Goal: Contribute content

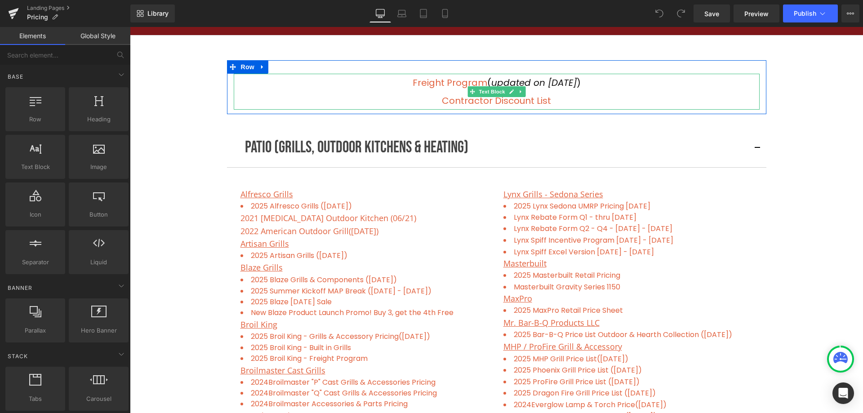
scroll to position [225, 0]
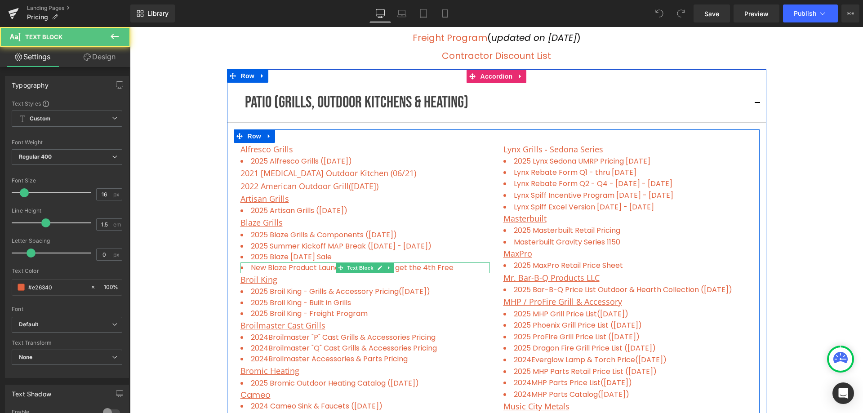
click at [465, 268] on li "New Blaze Product Launch Promo! Buy 3, get the 4th Free" at bounding box center [366, 268] width 250 height 11
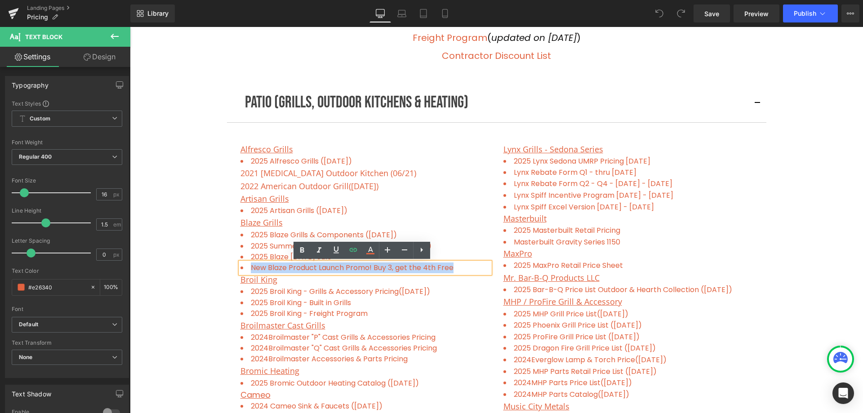
drag, startPoint x: 462, startPoint y: 268, endPoint x: 234, endPoint y: 263, distance: 227.6
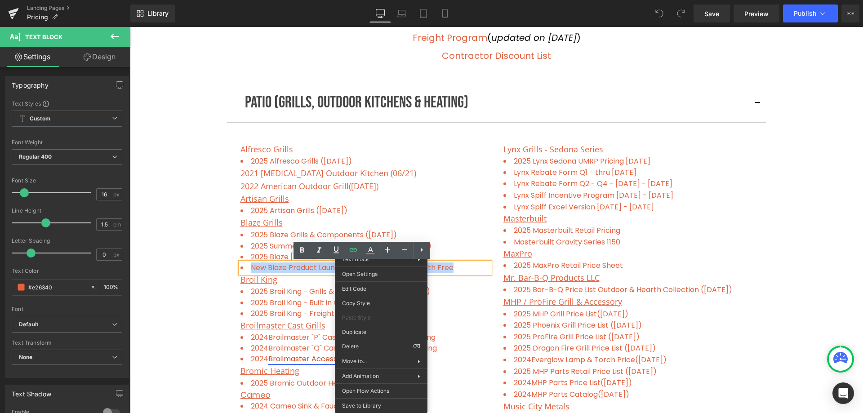
drag, startPoint x: 495, startPoint y: 373, endPoint x: 365, endPoint y: 346, distance: 132.7
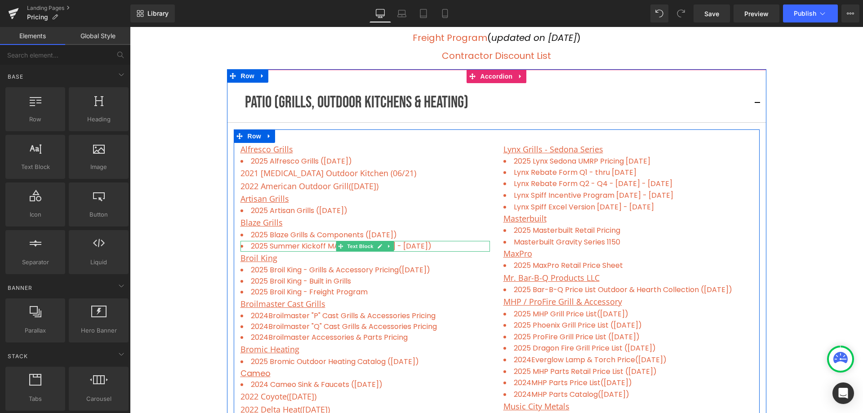
click at [438, 245] on li "2025 Summer Kickoff MAP Break ([DATE] - [DATE])" at bounding box center [366, 246] width 250 height 11
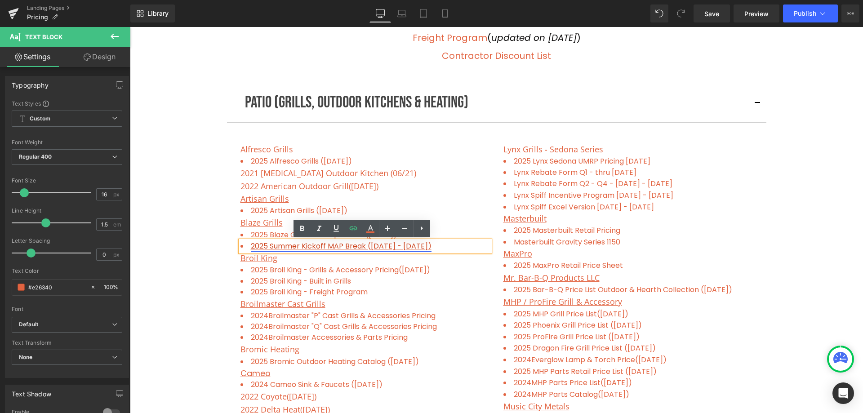
drag, startPoint x: 440, startPoint y: 245, endPoint x: 366, endPoint y: 244, distance: 73.8
click at [366, 244] on li "2025 Summer Kickoff MAP Break ([DATE] - [DATE])" at bounding box center [366, 246] width 250 height 11
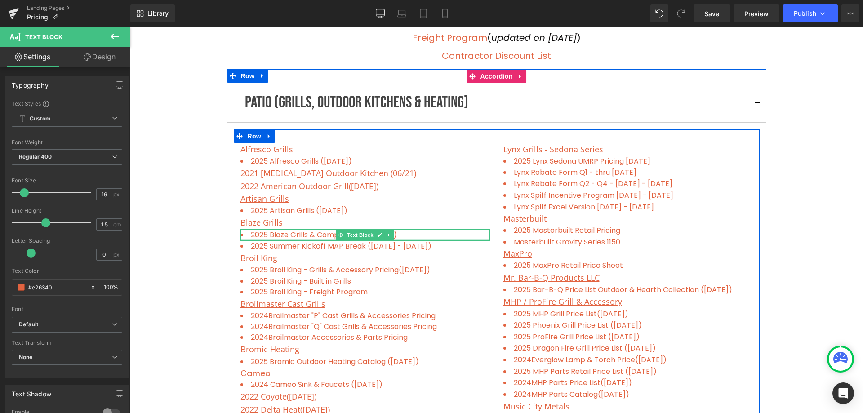
drag, startPoint x: 452, startPoint y: 246, endPoint x: 245, endPoint y: 238, distance: 207.5
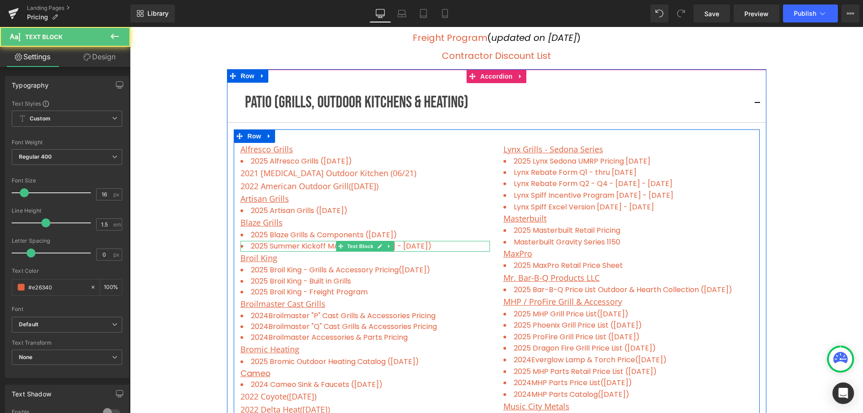
click at [454, 246] on li "2025 Summer Kickoff MAP Break ( [DATE] - [DATE])" at bounding box center [366, 246] width 250 height 11
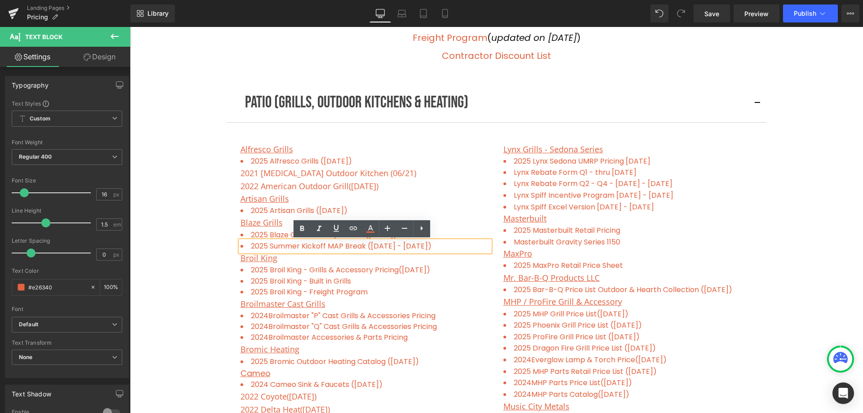
drag, startPoint x: 443, startPoint y: 246, endPoint x: 246, endPoint y: 244, distance: 197.9
click at [246, 244] on li "2025 Summer Kickoff MAP Break ( [DATE] - [DATE])" at bounding box center [366, 246] width 250 height 11
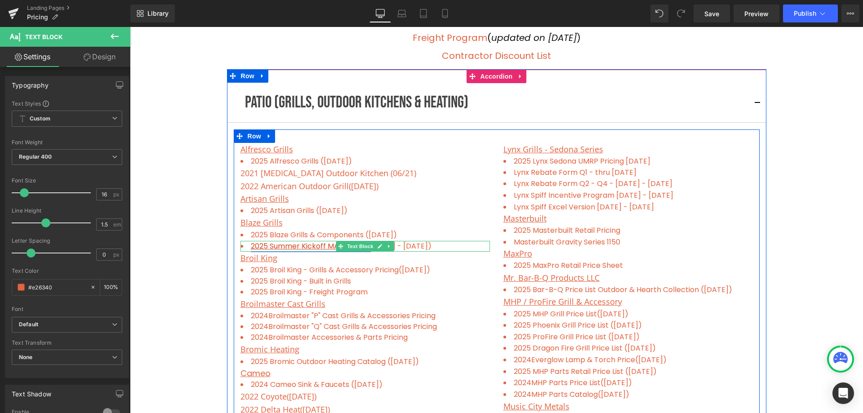
click at [319, 247] on link "2025 Summer Kickoff MAP Break (" at bounding box center [311, 246] width 120 height 10
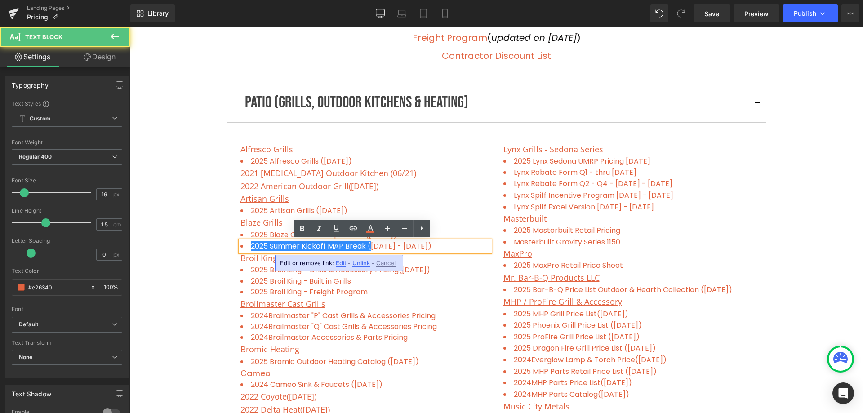
click at [450, 248] on li "2025 Summer Kickoff MAP Break ( [DATE] - [DATE])" at bounding box center [366, 246] width 250 height 11
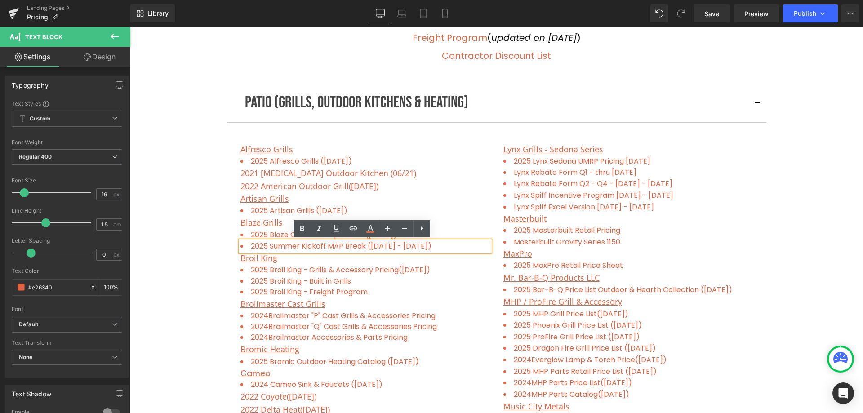
drag, startPoint x: 410, startPoint y: 247, endPoint x: 244, endPoint y: 248, distance: 166.4
click at [244, 248] on li "2025 Summer Kickoff MAP Break ( [DATE] - [DATE])" at bounding box center [366, 246] width 250 height 11
click at [353, 226] on icon at bounding box center [353, 228] width 11 height 11
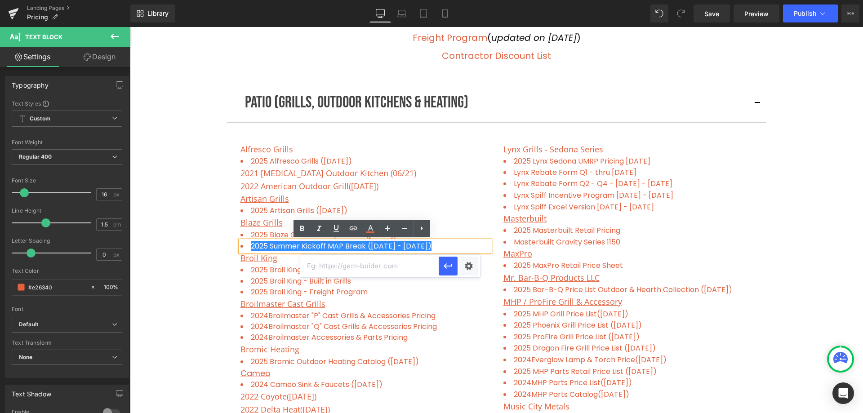
click at [318, 263] on input "text" at bounding box center [369, 266] width 139 height 22
paste input "[URL][DOMAIN_NAME]"
type input "[URL][DOMAIN_NAME]"
click at [450, 264] on icon "button" at bounding box center [448, 266] width 11 height 11
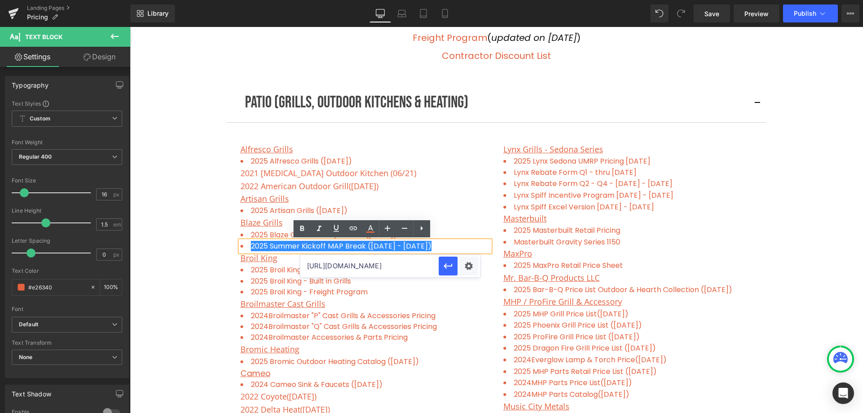
scroll to position [0, 0]
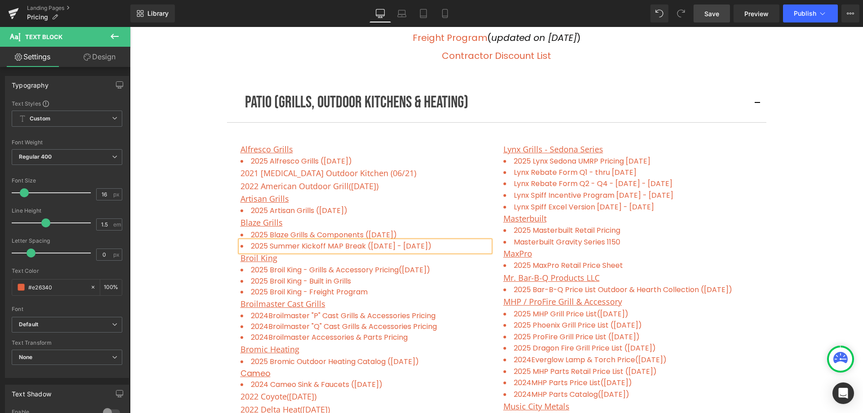
drag, startPoint x: 723, startPoint y: 17, endPoint x: 240, endPoint y: 203, distance: 518.1
click at [723, 17] on link "Save" at bounding box center [712, 13] width 36 height 18
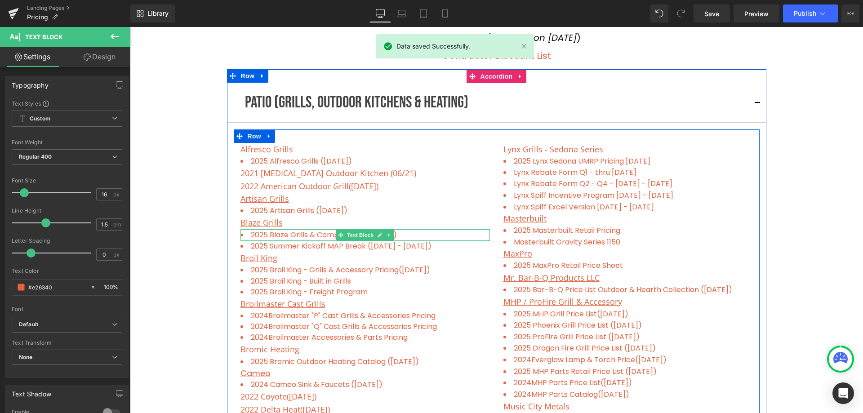
click at [413, 234] on li "2025 Blaze Grills & Components ([DATE])" at bounding box center [366, 235] width 250 height 12
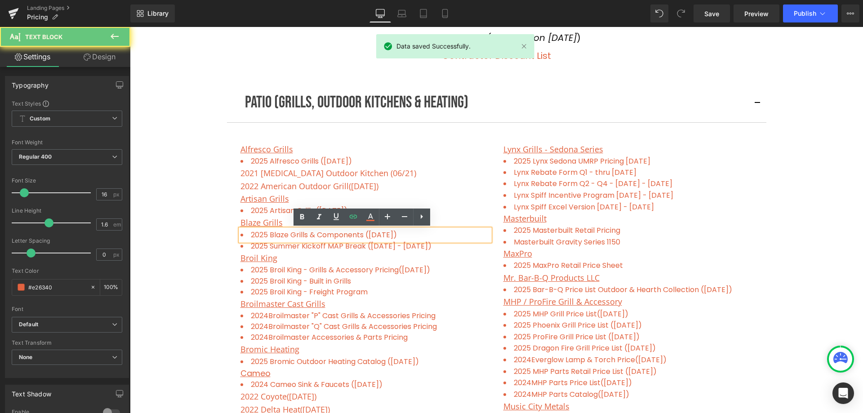
click at [413, 235] on li "2025 Blaze Grills & Components ([DATE])" at bounding box center [366, 235] width 250 height 12
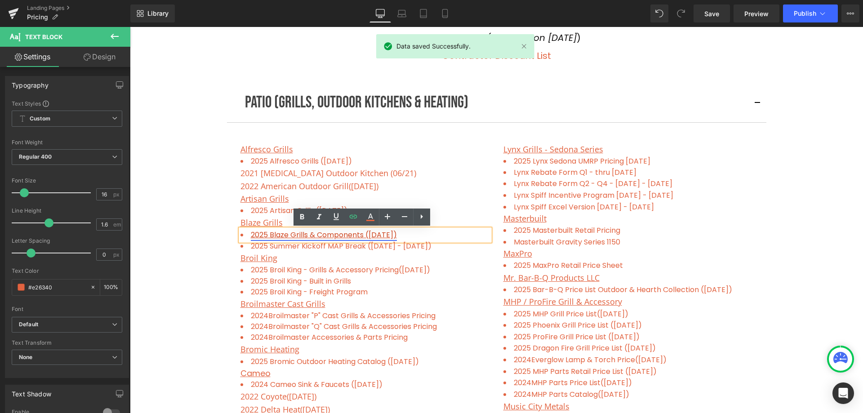
click at [367, 233] on link "2025 Blaze Grills & Components ([DATE])" at bounding box center [324, 235] width 146 height 10
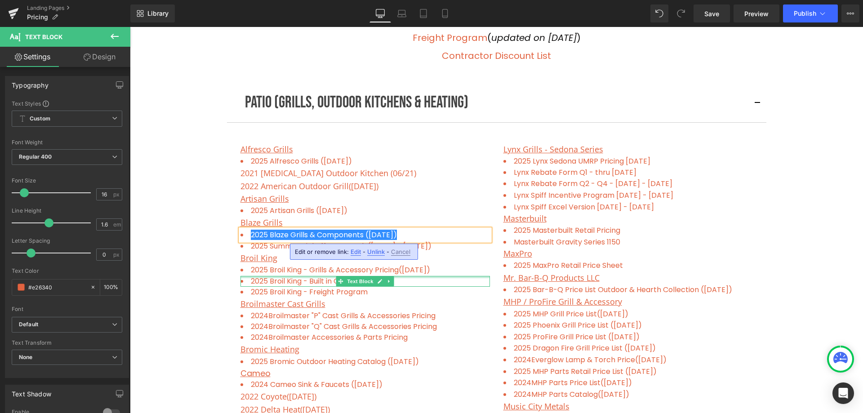
click at [484, 280] on li "2025 Broil King - Built in Grills" at bounding box center [366, 281] width 250 height 11
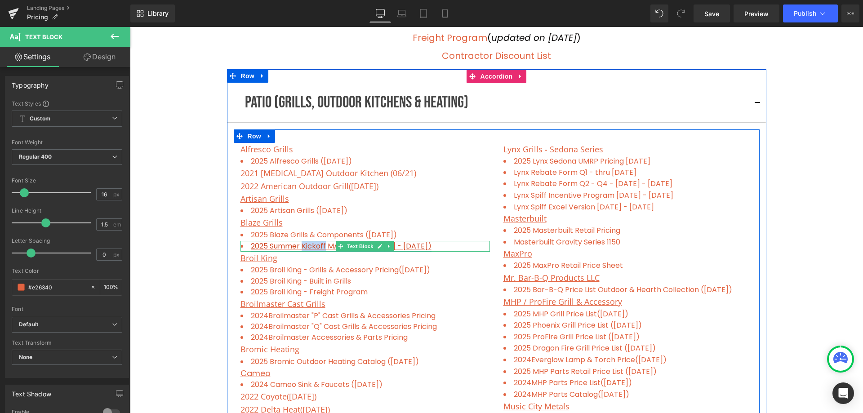
drag, startPoint x: 322, startPoint y: 248, endPoint x: 300, endPoint y: 247, distance: 22.5
click at [300, 247] on link "2025 Summer Kickoff MAP Break ( [DATE] - [DATE])" at bounding box center [341, 246] width 181 height 10
click at [268, 245] on link "2025 Summer Sale MAP Break ( [DATE] - [DATE])" at bounding box center [336, 246] width 171 height 10
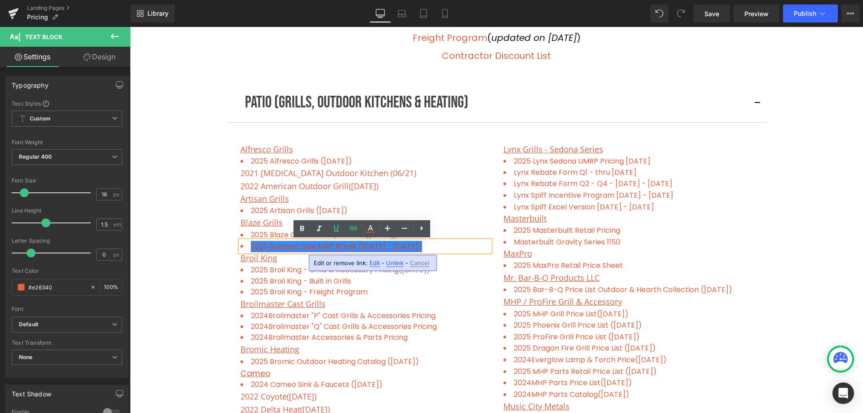
click at [267, 245] on link "2025 Summer Sale MAP Break ( [DATE] - [DATE])" at bounding box center [336, 246] width 171 height 10
drag, startPoint x: 266, startPoint y: 245, endPoint x: 315, endPoint y: 246, distance: 49.5
click at [315, 246] on link "2025 Summer Sale MAP Break ( [DATE] - [DATE])" at bounding box center [336, 246] width 171 height 10
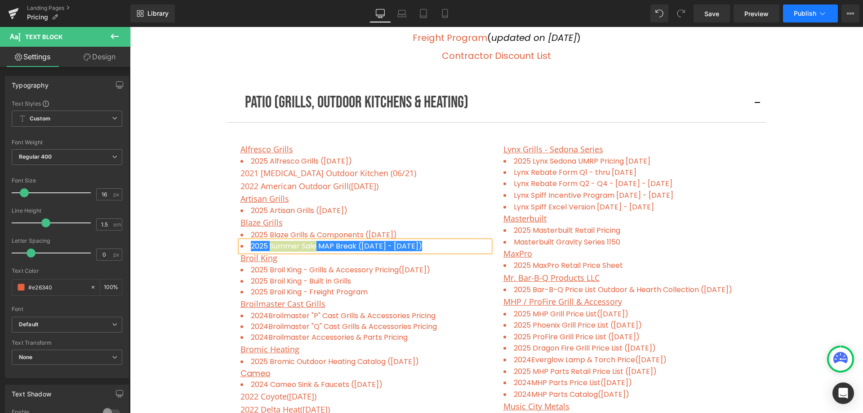
click at [806, 11] on span "Publish" at bounding box center [805, 13] width 22 height 7
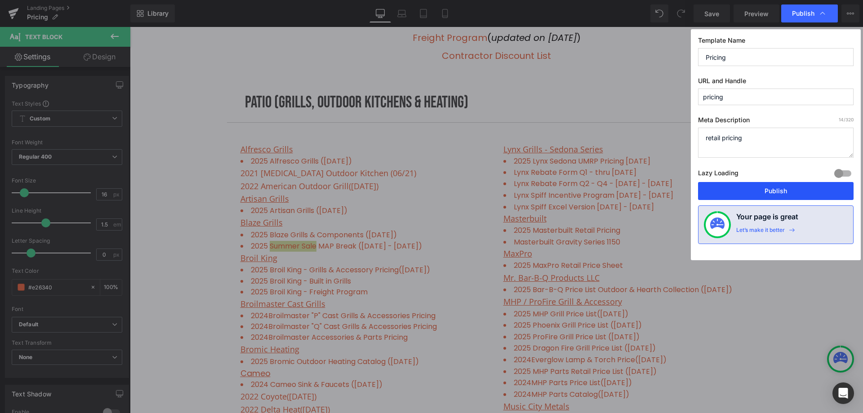
click at [791, 189] on button "Publish" at bounding box center [776, 191] width 156 height 18
